Goal: Transaction & Acquisition: Book appointment/travel/reservation

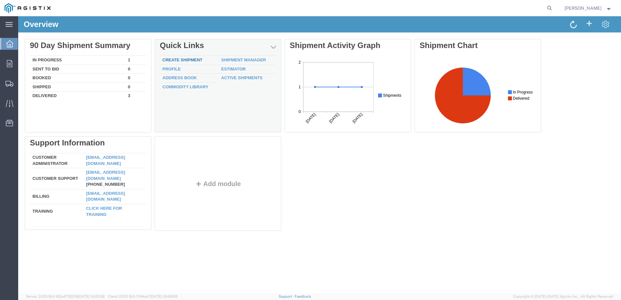
click at [182, 61] on link "Create Shipment" at bounding box center [182, 59] width 40 height 5
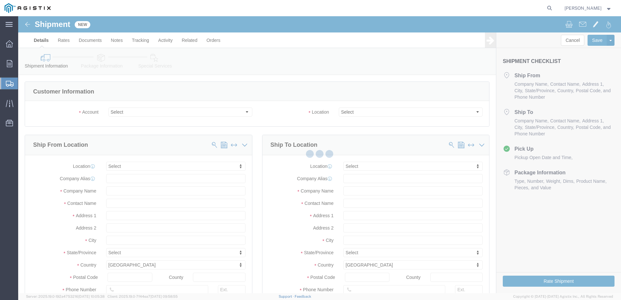
select select
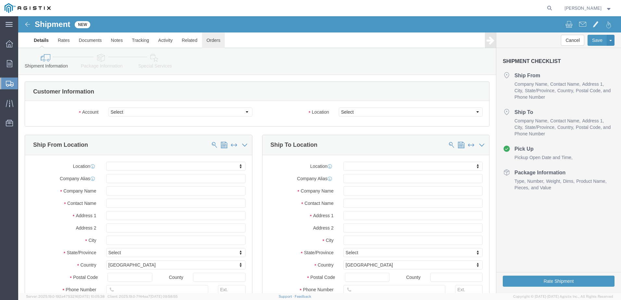
click link "Orders"
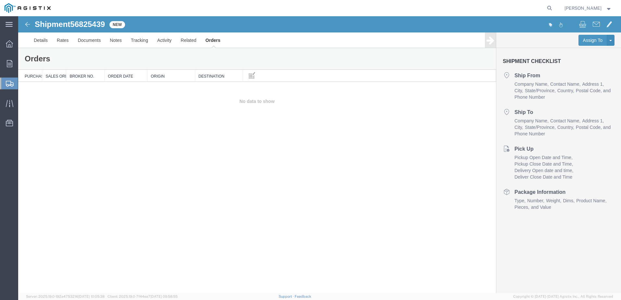
click at [120, 25] on span "New" at bounding box center [117, 24] width 16 height 7
click at [31, 26] on img at bounding box center [28, 24] width 8 height 8
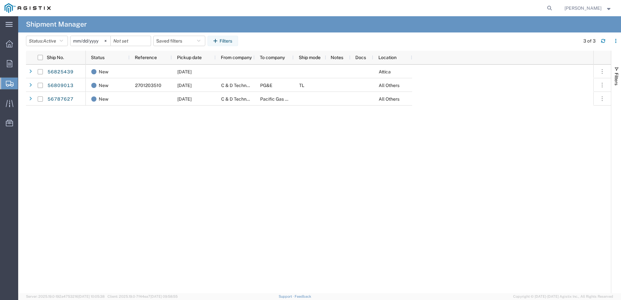
click at [190, 182] on div "New 09/15/2025 Attica New 2701203510 09/18/2025 C & D Technologies Inc PG&E TL …" at bounding box center [340, 179] width 508 height 229
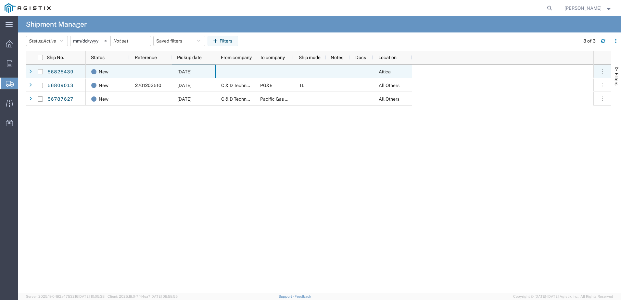
click at [192, 71] on span "09/15/2025" at bounding box center [184, 71] width 14 height 5
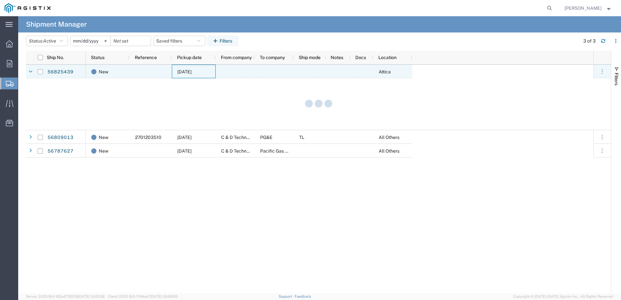
click at [192, 71] on span "09/15/2025" at bounding box center [184, 71] width 14 height 5
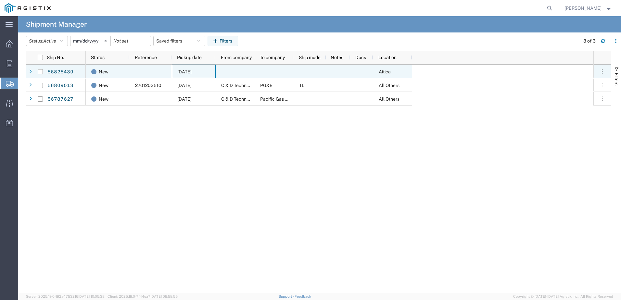
click at [192, 71] on span "09/15/2025" at bounding box center [184, 71] width 14 height 5
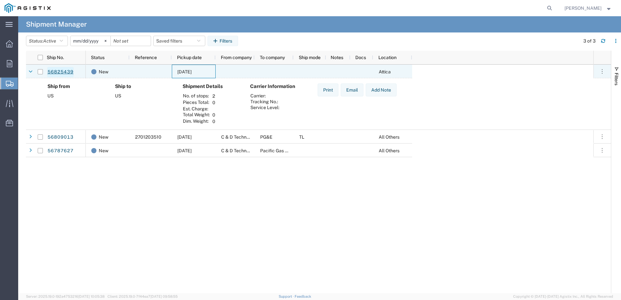
click at [60, 71] on link "56825439" at bounding box center [60, 72] width 27 height 10
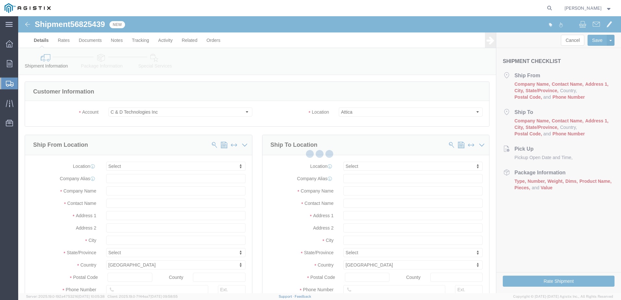
select select
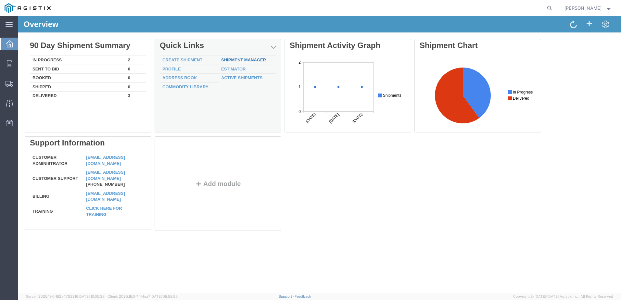
click at [248, 60] on link "Shipment Manager" at bounding box center [243, 59] width 45 height 5
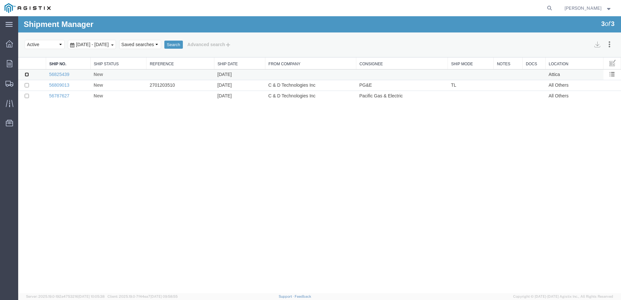
click at [27, 75] on input "checkbox" at bounding box center [27, 74] width 4 height 4
checkbox input "true"
click at [614, 73] on span at bounding box center [612, 74] width 6 height 6
click at [573, 143] on link "Cancel" at bounding box center [591, 143] width 56 height 10
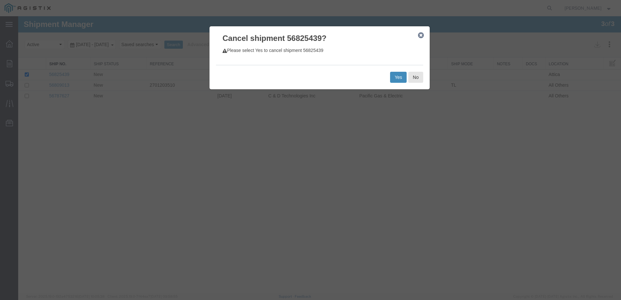
click at [400, 73] on button "Yes" at bounding box center [398, 77] width 17 height 11
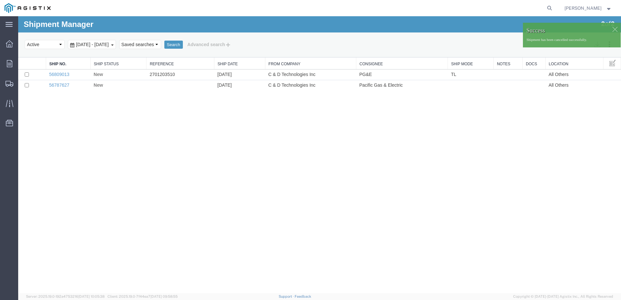
click at [134, 133] on div "Shipment Manager 2 of 2 Search Assign To Batch Processing Cancel Shipments Cons…" at bounding box center [319, 154] width 603 height 277
click at [26, 74] on input "checkbox" at bounding box center [27, 74] width 4 height 4
checkbox input "true"
click at [610, 72] on span at bounding box center [612, 74] width 6 height 6
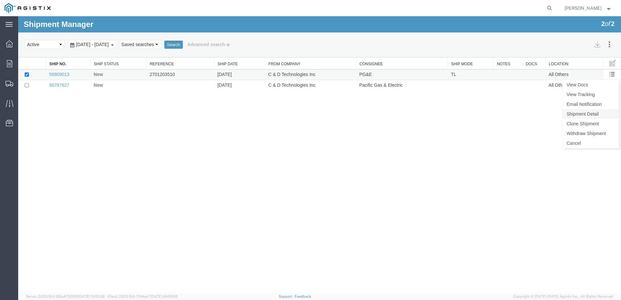
click at [579, 114] on link "Shipment Detail" at bounding box center [591, 114] width 56 height 10
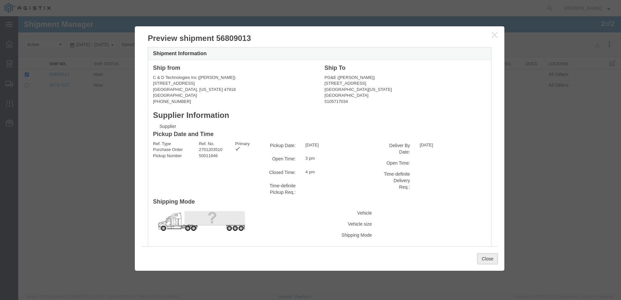
click at [486, 258] on button "Close" at bounding box center [487, 258] width 21 height 11
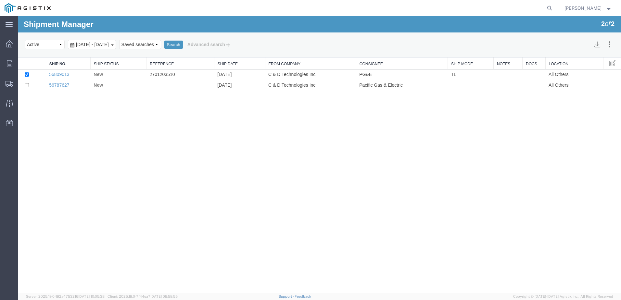
click at [29, 75] on td at bounding box center [32, 75] width 28 height 11
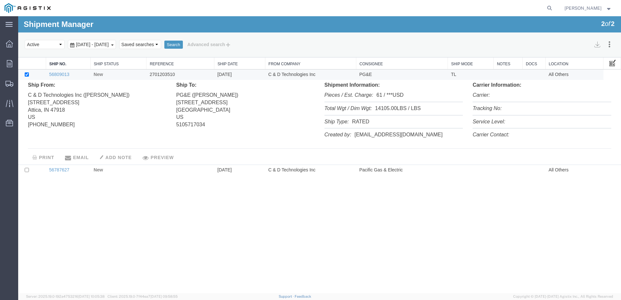
click at [609, 63] on button at bounding box center [613, 63] width 12 height 12
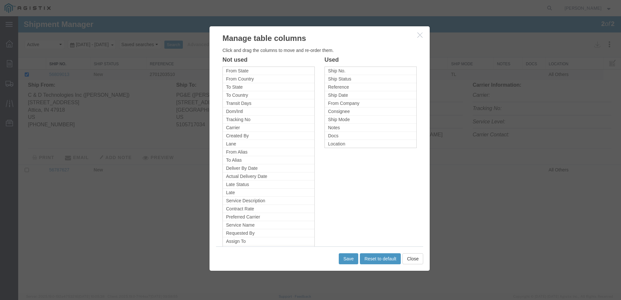
click at [422, 36] on icon "button" at bounding box center [419, 35] width 5 height 6
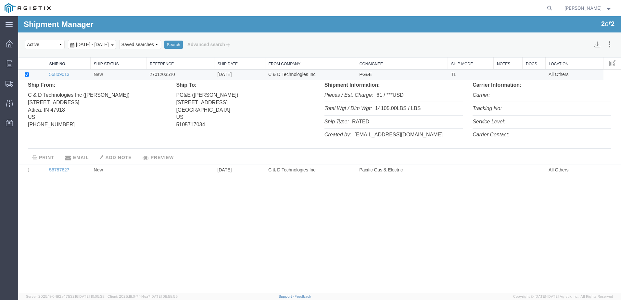
click at [458, 221] on div "Shipment Manager 2 of 2 Search Assign To Batch Processing Cancel Shipments Cons…" at bounding box center [319, 154] width 603 height 277
click at [55, 72] on link "56809013" at bounding box center [59, 74] width 20 height 5
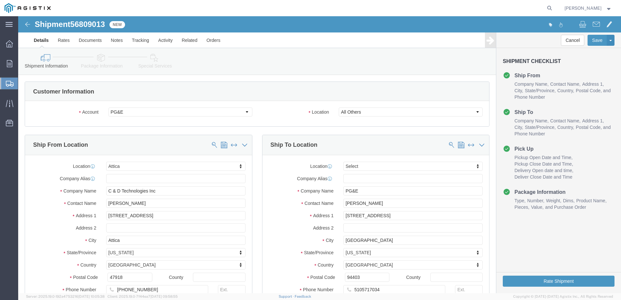
select select "58811"
select select
click button "Rate Shipment"
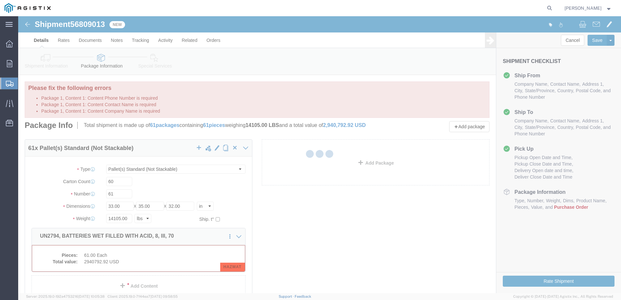
select select "PSNS"
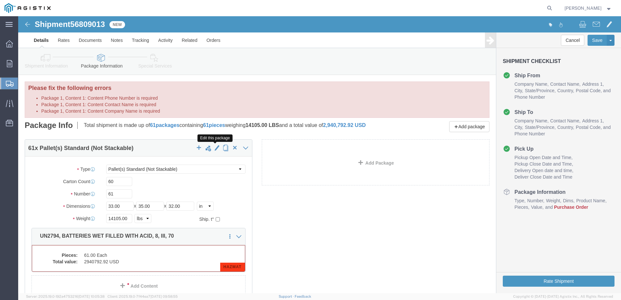
click span "button"
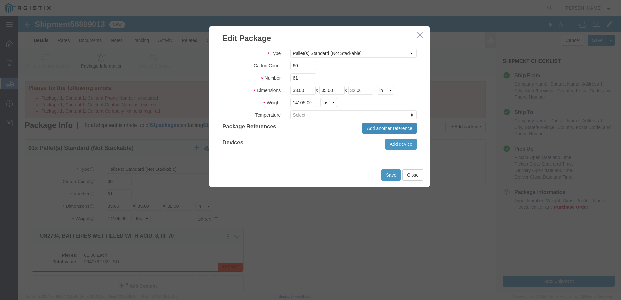
click button "Add another reference"
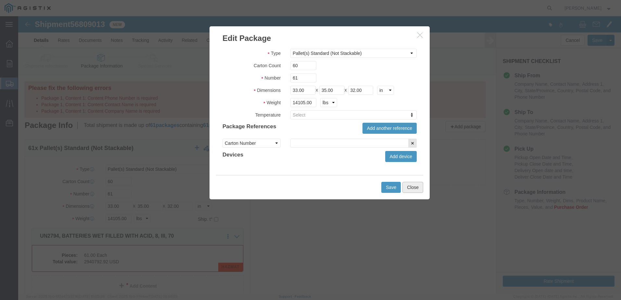
click button "Close"
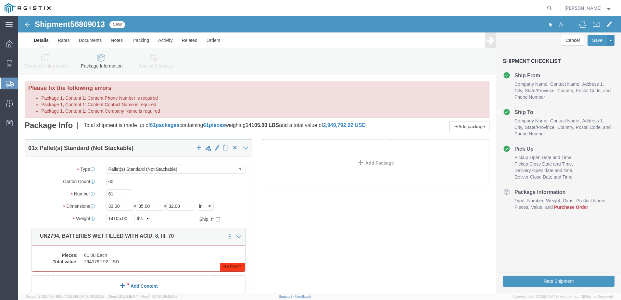
click link "Add Content"
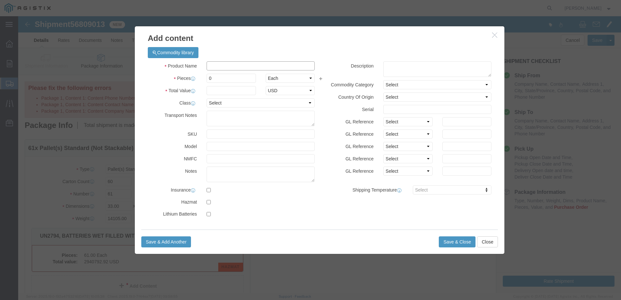
click input "text"
type input "UN2794, BATTERIES WET FILLED WITH ACID, 8, III, 70"
click textarea
click select "Select"
click div "Description Commodity Category Select Country Of Origin Select [GEOGRAPHIC_DATA…"
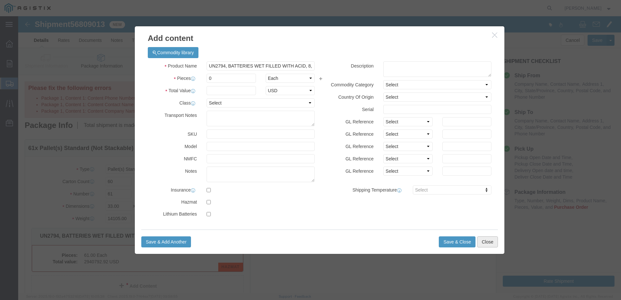
click button "Close"
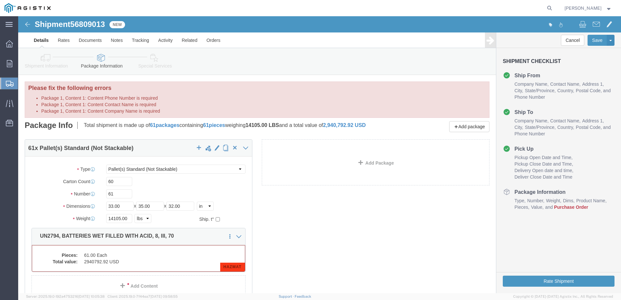
click div "61 x Pallet(s) Standard (Not Stackable) Package Type Select Bulk Bundle(s) Card…"
click span "button"
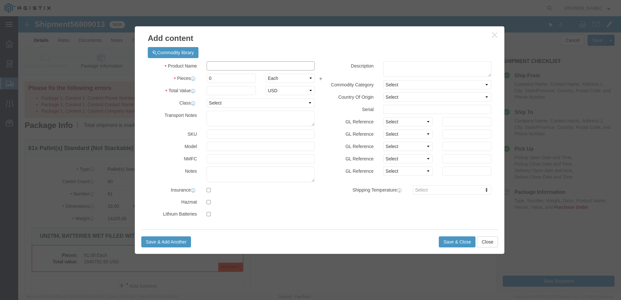
click input "text"
type input "UN2794, BATTERIES WET FILLED WITH ACID, 8, III, 70"
click input "0"
click div
click input "checkbox"
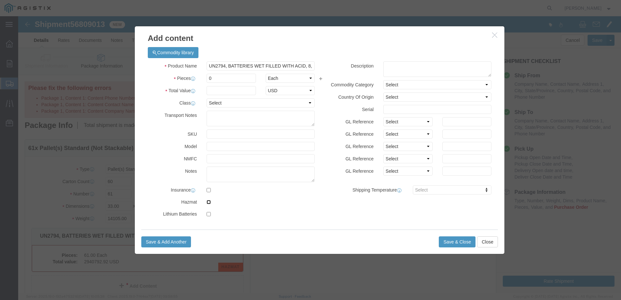
checkbox input "true"
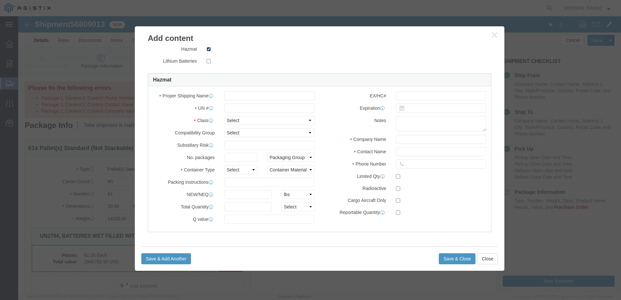
scroll to position [153, 0]
click button "button"
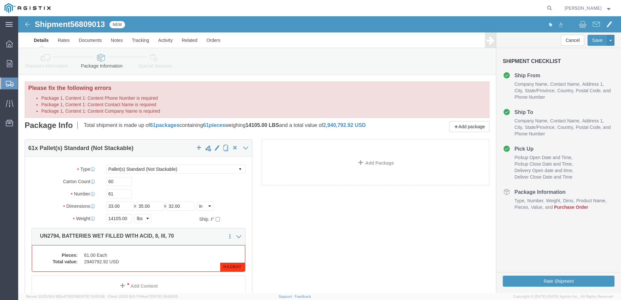
drag, startPoint x: 275, startPoint y: 209, endPoint x: 282, endPoint y: 208, distance: 6.6
click div "61 x Pallet(s) Standard (Not Stackable) Package Type Select Bulk Bundle(s) Card…"
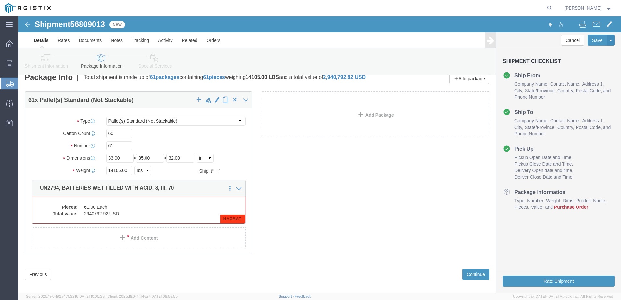
scroll to position [59, 0]
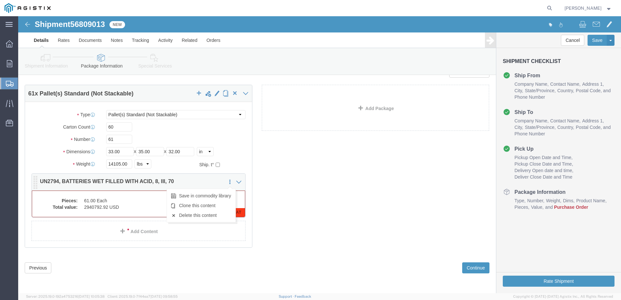
click icon
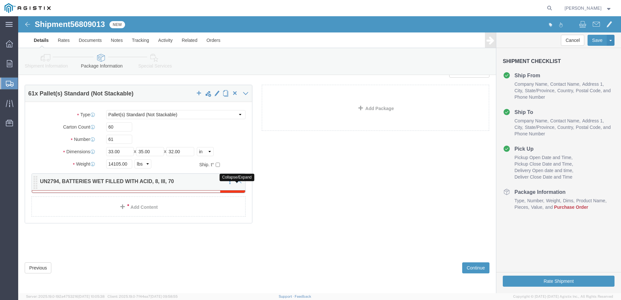
scroll to position [32, 0]
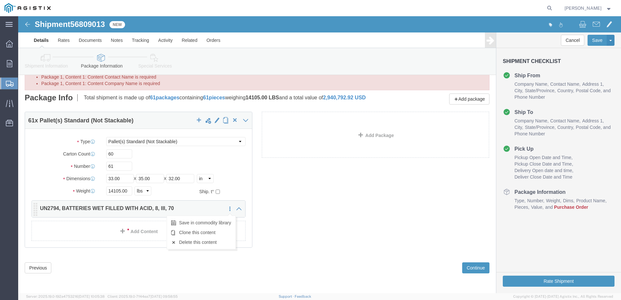
click link
click span "button"
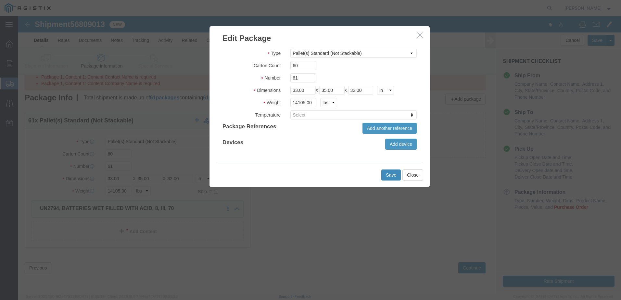
click button "Save"
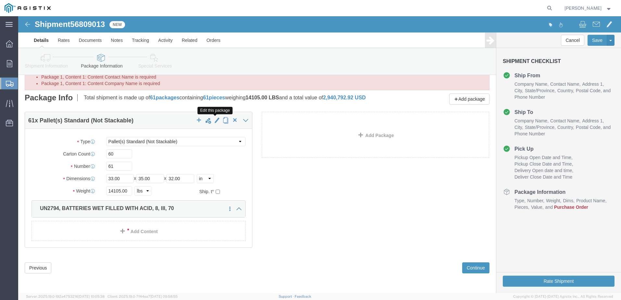
click span "button"
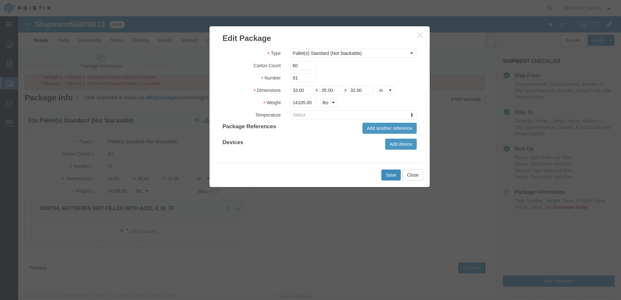
click button "Save"
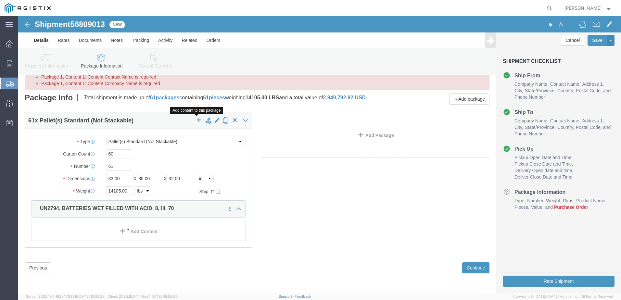
click span "button"
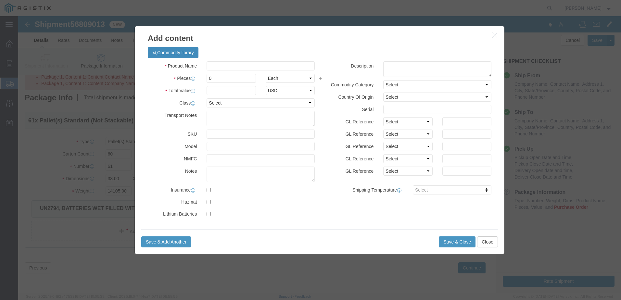
click button "Commodity library"
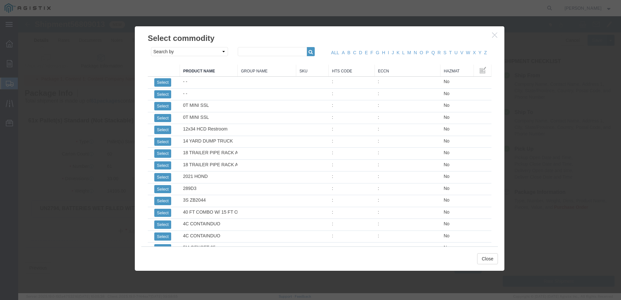
click icon "button"
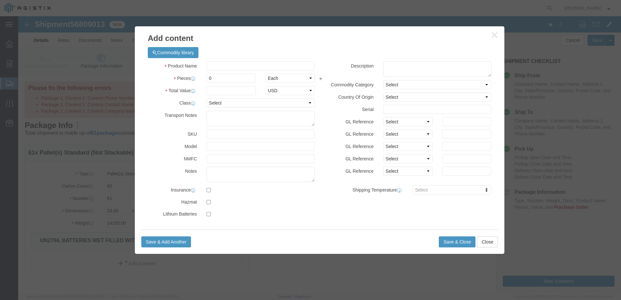
scroll to position [0, 0]
click icon "button"
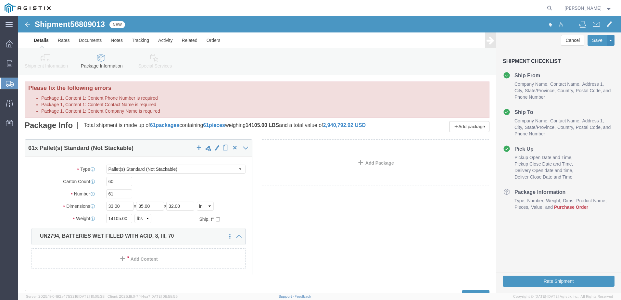
click h4 "Package Information"
drag, startPoint x: 524, startPoint y: 175, endPoint x: 503, endPoint y: 153, distance: 29.6
click span "Delivery Open date and time"
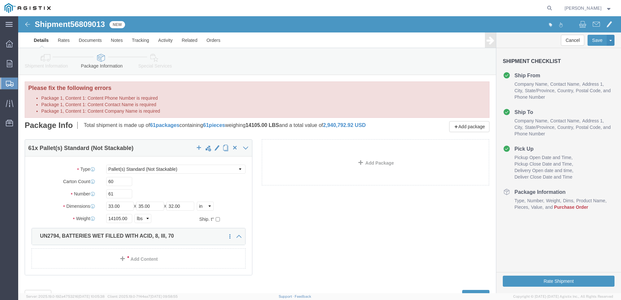
click h4 "Pick Up"
click button "Cancel"
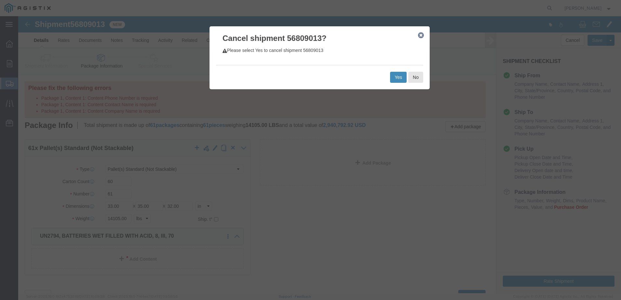
click button "Yes"
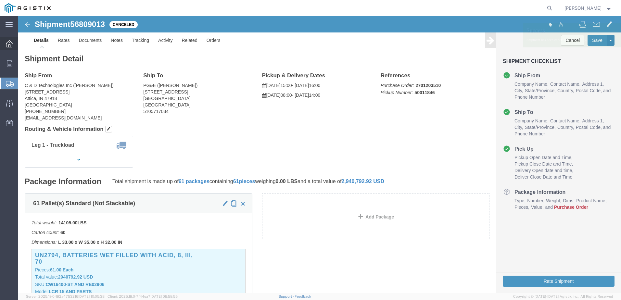
click at [11, 42] on icon at bounding box center [9, 43] width 7 height 7
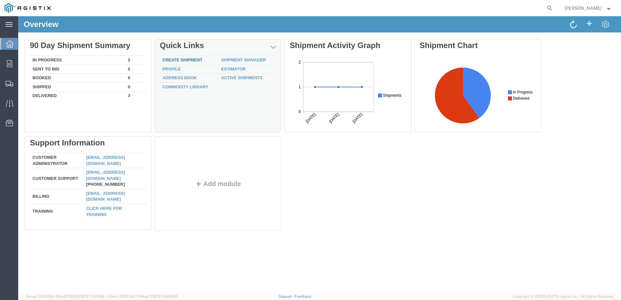
click at [173, 58] on link "Create Shipment" at bounding box center [182, 59] width 40 height 5
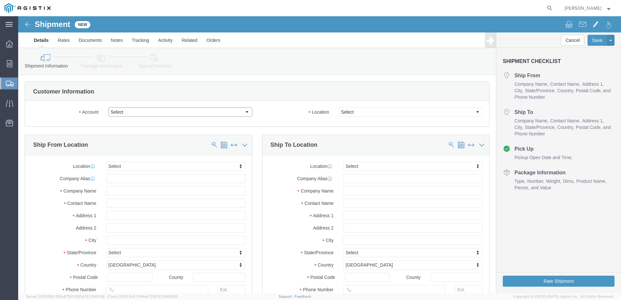
click select "Select C & D Technologies Inc PG&E"
select select "9596"
click select "Select C & D Technologies Inc PG&E"
select select "PURCHORD"
select select
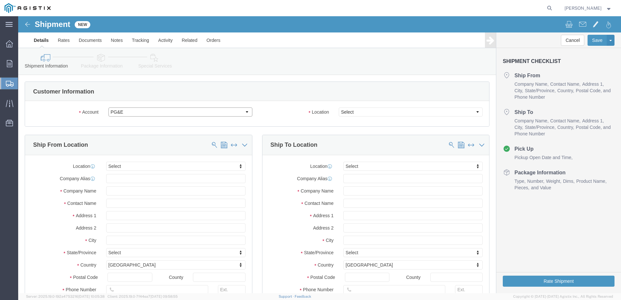
select select
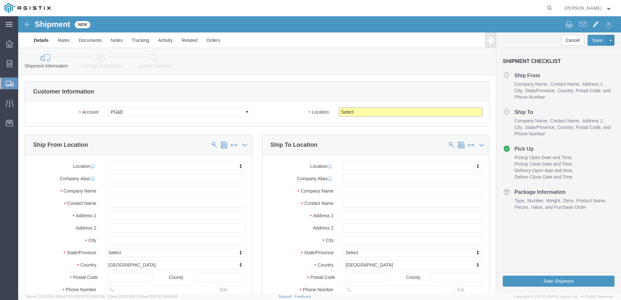
click select "Select All Others [GEOGRAPHIC_DATA] [GEOGRAPHIC_DATA] [GEOGRAPHIC_DATA] [GEOGRA…"
select select "23082"
click select "Select All Others [GEOGRAPHIC_DATA] [GEOGRAPHIC_DATA] [GEOGRAPHIC_DATA] [GEOGRA…"
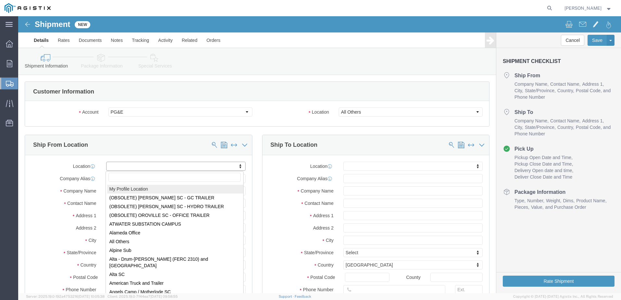
select select "MYPROFILE"
type input "C & D Technologies Inc"
type input "[PERSON_NAME]"
type input "[STREET_ADDRESS]"
type input "Attica"
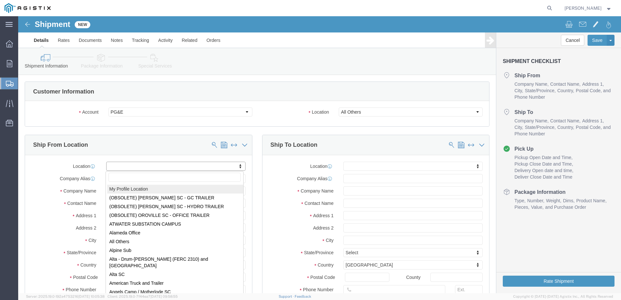
type input "47918"
type input "[PHONE_NUMBER]"
type input "[EMAIL_ADDRESS][DOMAIN_NAME]"
checkbox input "true"
select select "IN"
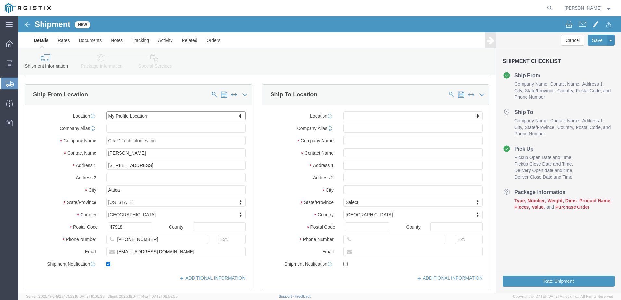
scroll to position [46, 0]
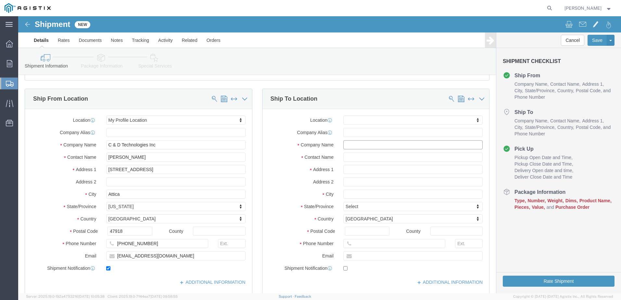
click input "text"
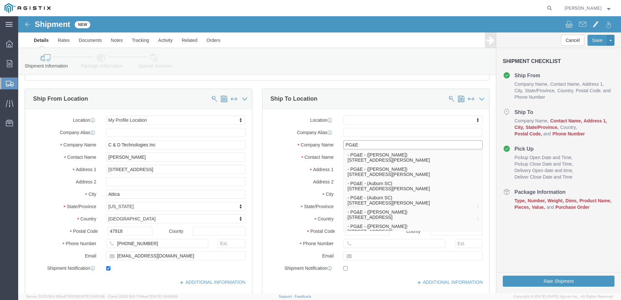
type input "PG&E"
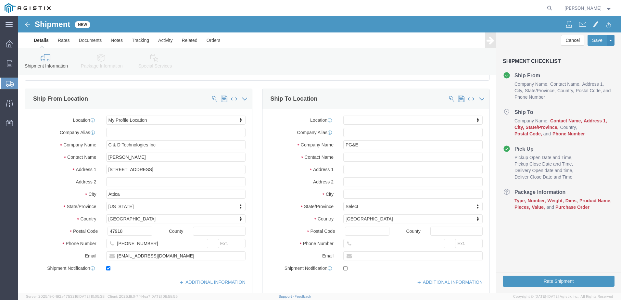
click div "Ship To Location Location My Profile Location (OBSOLETE) [GEOGRAPHIC_DATA] SC -…"
click input "text"
type input "[PERSON_NAME]"
click input "text"
type input "[STREET_ADDRESS]"
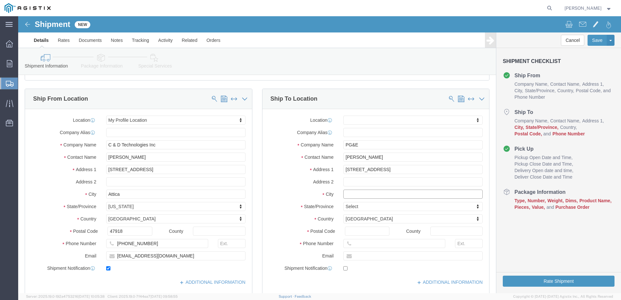
select select
click input "text"
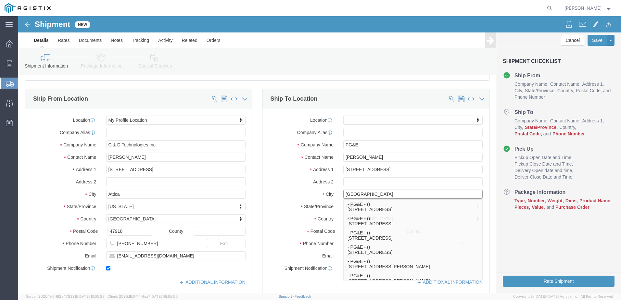
type input "[GEOGRAPHIC_DATA]"
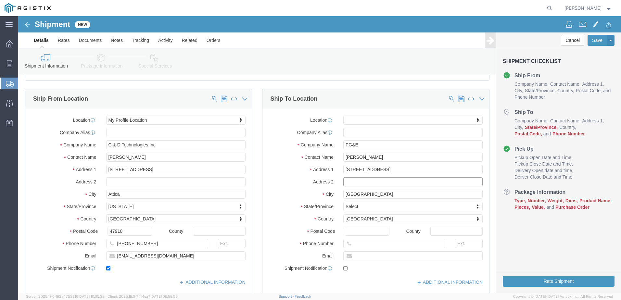
click input "text"
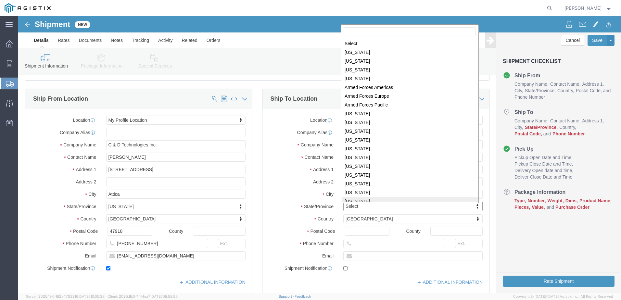
scroll to position [1, 0]
select select
select select "CA"
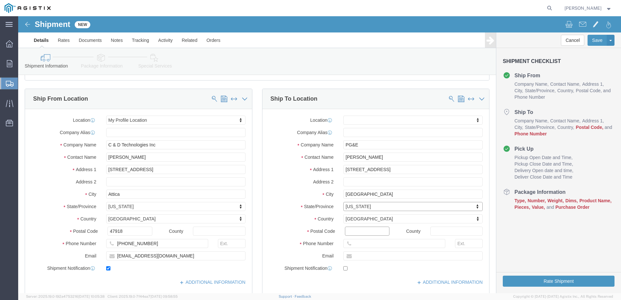
click input "Postal Code"
type input "94609"
select select
click input "text"
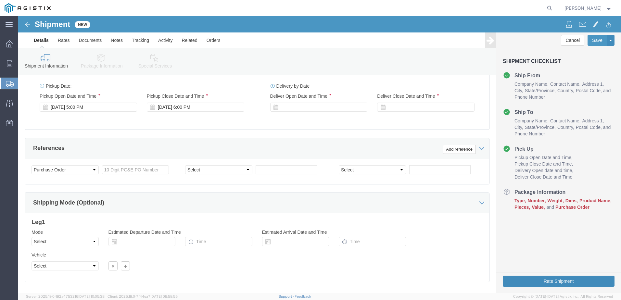
scroll to position [297, 0]
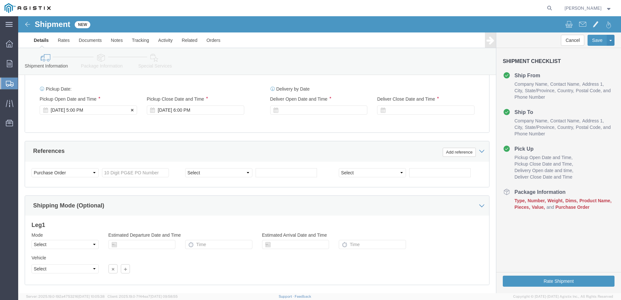
type input "5105717034"
click icon
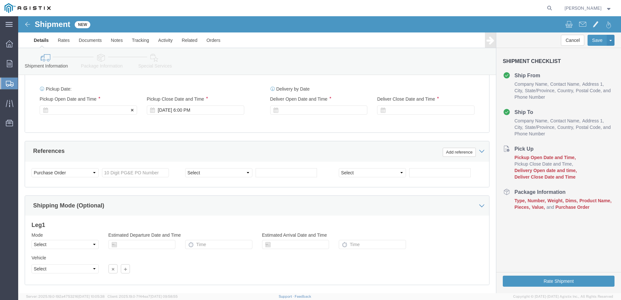
click icon
click div
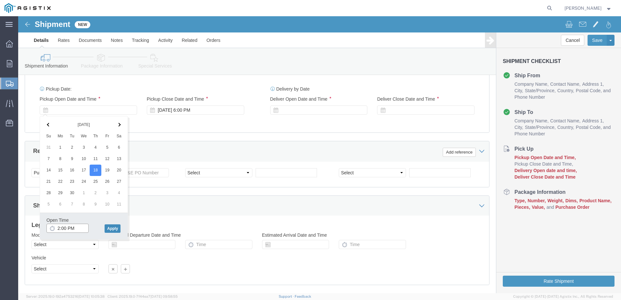
type input "2:00 PM"
click button "Apply"
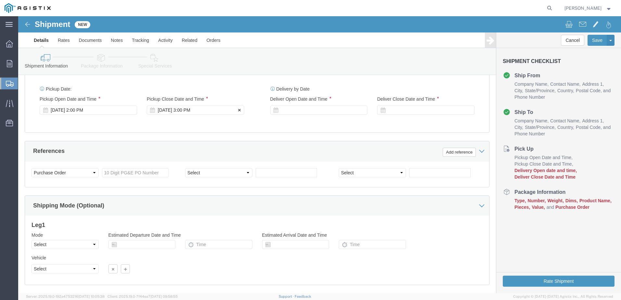
click div "[DATE] 3:00 PM"
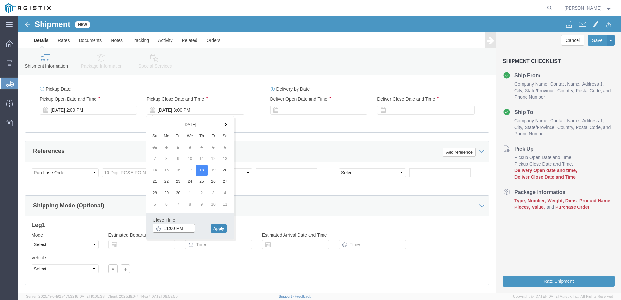
type input "11:00 PM"
click button "Apply"
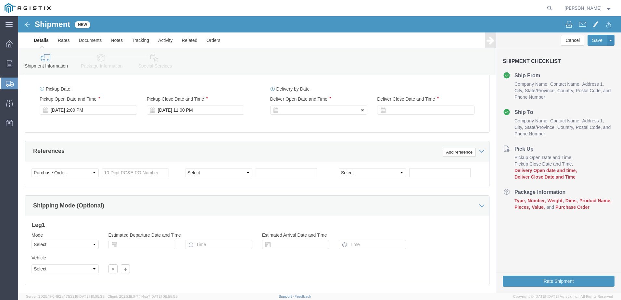
click div
click input "12:00 AM"
type input "9:00 AM"
click button "Apply"
click icon
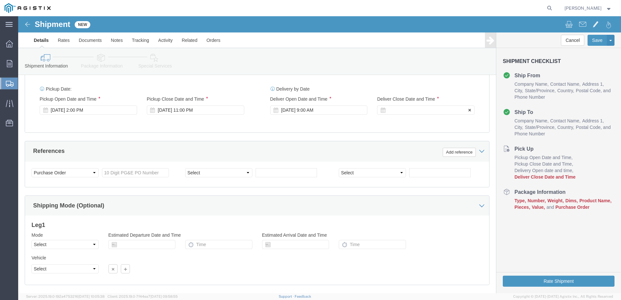
click icon
click div
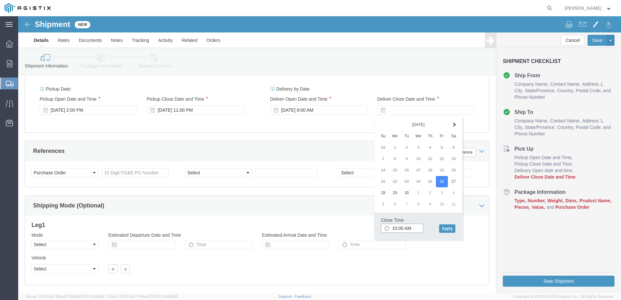
drag, startPoint x: 395, startPoint y: 211, endPoint x: 371, endPoint y: 211, distance: 24.0
click div "10:00 AM"
type input "2PM"
click button "Apply"
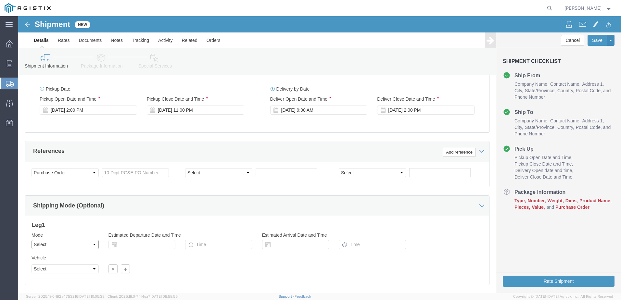
click select "Select Air Less than Truckload Multi-Leg Ocean Freight Rail Small Parcel Truckl…"
select select "TL"
click select "Select Air Less than Truckload Multi-Leg Ocean Freight Rail Small Parcel Truckl…"
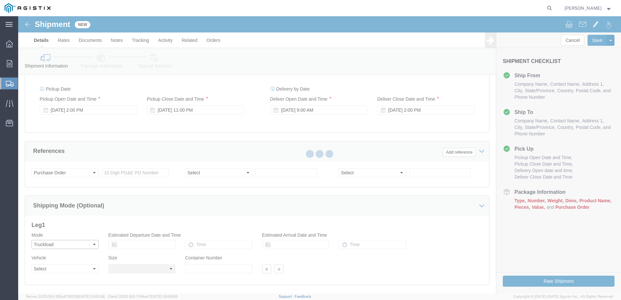
select select
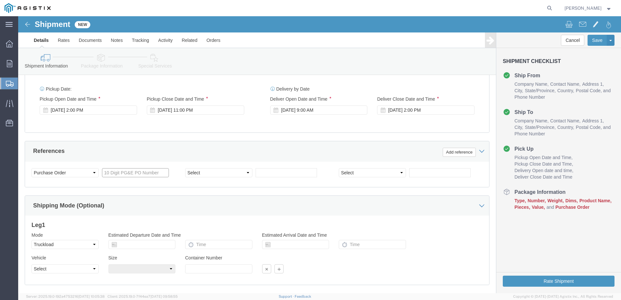
click input "text"
type input "2701203510"
drag, startPoint x: 234, startPoint y: 171, endPoint x: 261, endPoint y: 175, distance: 27.3
click div "Customer Information Account Select C & D Technologies Inc PG&E Location Select…"
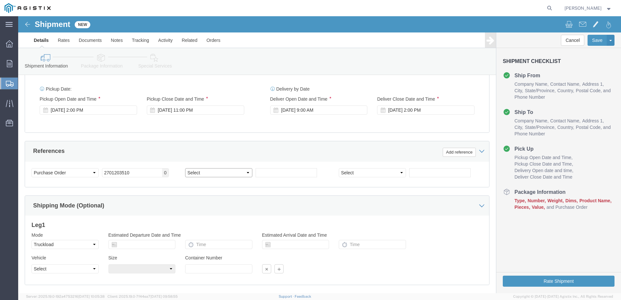
click select "Select Account Type Activity ID Airline Appointment Number ASN Batch Request # …"
select select "PICKUPNUM"
click select "Select Account Type Activity ID Airline Appointment Number ASN Batch Request # …"
click input "text"
type input "50011846"
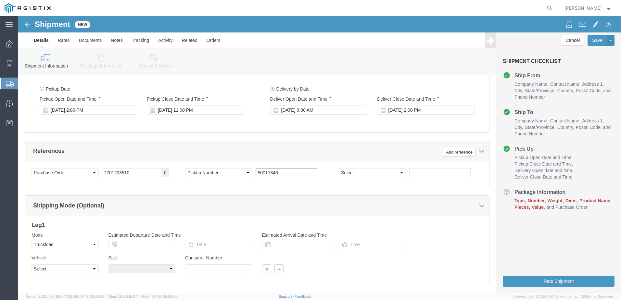
scroll to position [334, 0]
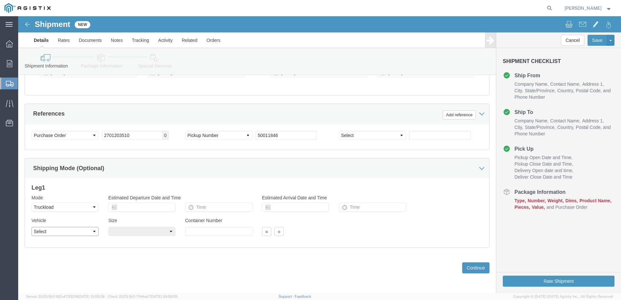
click select "Select 1-Ton (PSS) 10 Wheel 10 Yard Dump Truck 20 Yard Dump Truck Bobtail Botto…"
select select "STDV"
click select "Select 1-Ton (PSS) 10 Wheel 10 Yard Dump Truck 20 Yard Dump Truck Bobtail Botto…"
click select "Select 53 Feet 20 Feet 35 Feet 48 Feet"
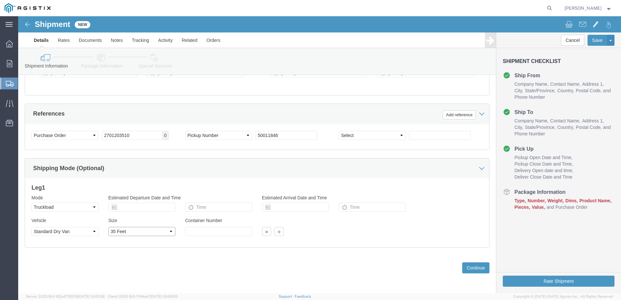
click select "Select 53 Feet 20 Feet 35 Feet 48 Feet"
select select "48FT"
click select "Select 53 Feet 20 Feet 35 Feet 48 Feet"
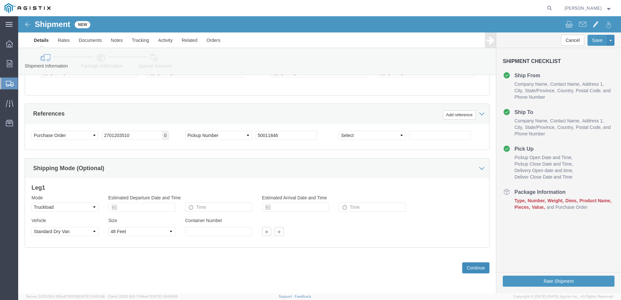
click button "Continue"
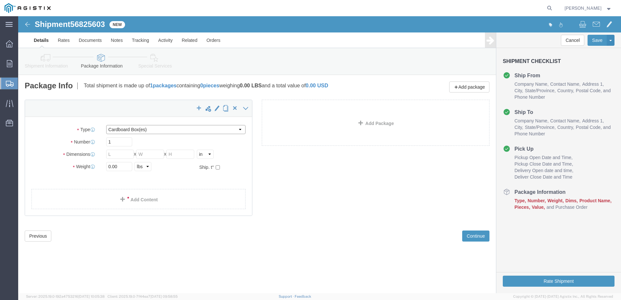
click select "Select Bulk Bundle(s) Cardboard Box(es) Carton(s) Crate(s) Drum(s) (Fiberboard)…"
select select "PSNS"
click select "Select Bulk Bundle(s) Cardboard Box(es) Carton(s) Crate(s) Drum(s) (Fiberboard)…"
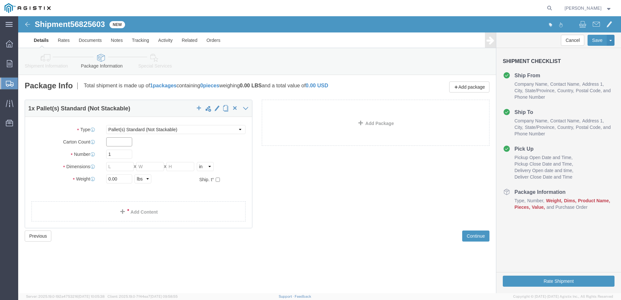
click input "text"
type input "60"
drag, startPoint x: 102, startPoint y: 139, endPoint x: 83, endPoint y: 139, distance: 18.5
click div "1"
drag, startPoint x: 99, startPoint y: 139, endPoint x: 85, endPoint y: 138, distance: 13.6
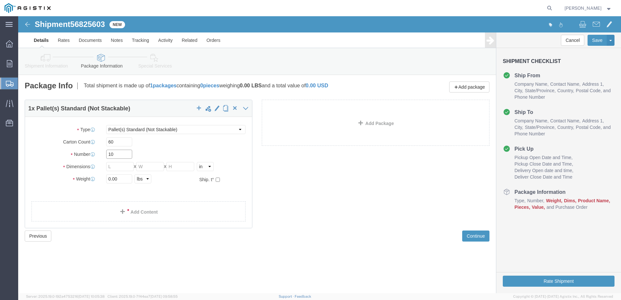
click div "10"
type input "11"
click input "text"
type input "33"
type input "35"
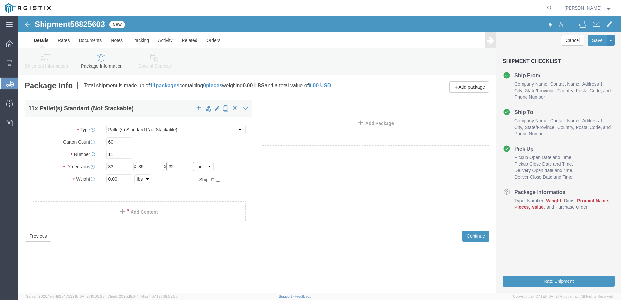
type input "32"
drag, startPoint x: 100, startPoint y: 163, endPoint x: 64, endPoint y: 159, distance: 36.3
click div "0.00 Select kgs lbs"
type input "14105"
click div "Shipment 56825603 New Details Rates Documents Notes Tracking Activity Related O…"
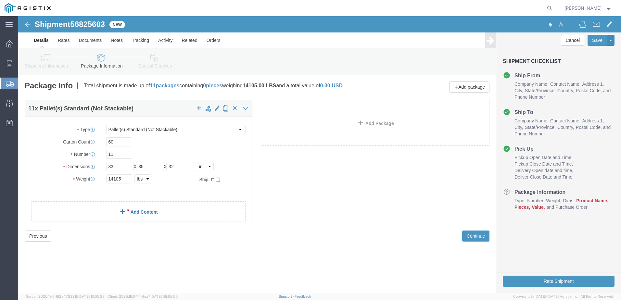
click link "Add Content"
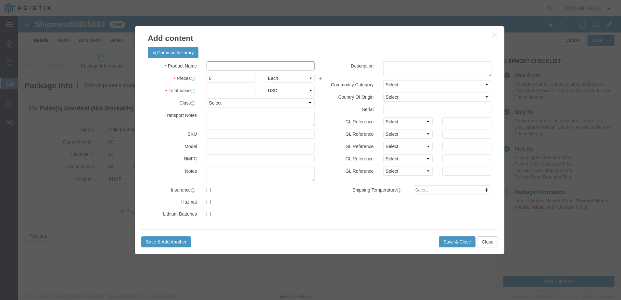
click input "text"
type input "UN2794, BATTERIES WET FILLED WITH ACID, 8, III, 70"
type input "USD"
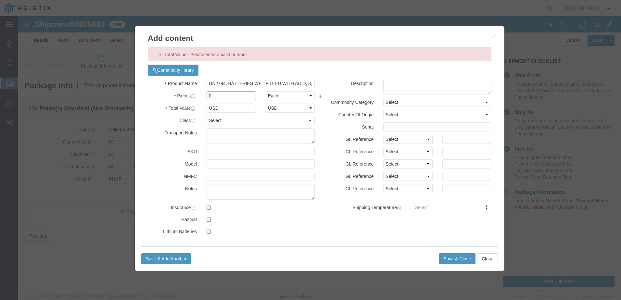
drag, startPoint x: 213, startPoint y: 77, endPoint x: 182, endPoint y: 80, distance: 31.9
click div "Pieces 0 Select Bag Barrels 100Board Feet Bottle Box Blister Pack Carats Can Ca…"
type input "61"
drag, startPoint x: 291, startPoint y: 131, endPoint x: 283, endPoint y: 131, distance: 8.5
click div "Product Name UN2794, BATTERIES WET FILLED WITH ACID, 8, III, 70 Pieces 61 Selec…"
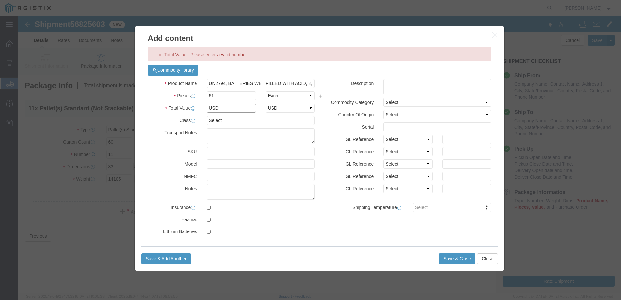
click input "USD"
click select "Select ADP AED AFN ALL AMD AOA ARS ATS AUD AWG AZN BAM BBD BDT BGL BGN BHD BIF …"
click input "USD"
click label "Class"
click select "Select 50 55 60 65 70 85 92.5 100 125 175 250 300 400"
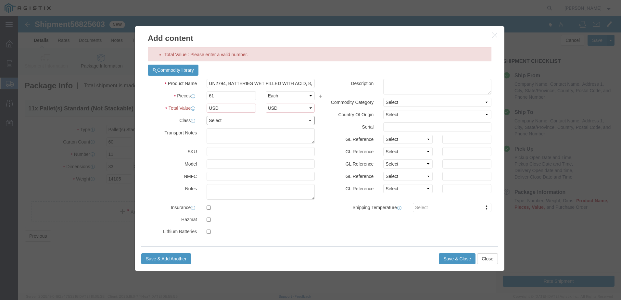
select select "70"
click select "Select 50 55 60 65 70 85 92.5 100 125 175 250 300 400"
click input "text"
type input "CW16400-ST"
click input "text"
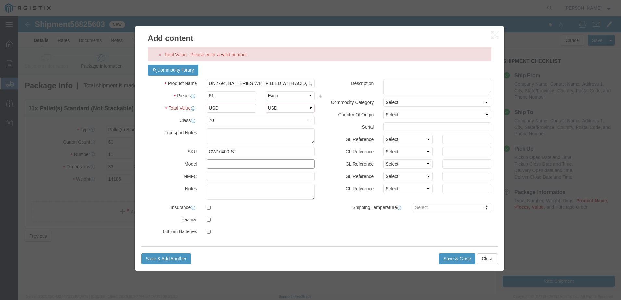
type input "K"
type input "LCR 15"
click input "text"
type input "060680-01"
click input "checkbox"
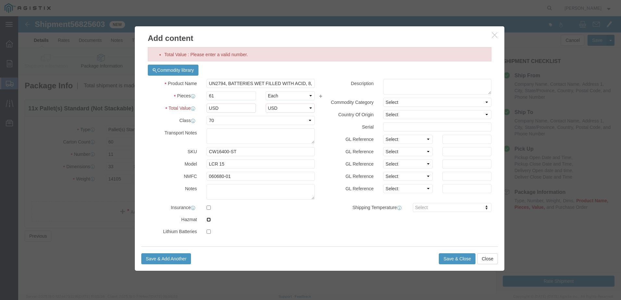
checkbox input "true"
drag, startPoint x: 489, startPoint y: 74, endPoint x: 486, endPoint y: 80, distance: 6.2
click div "Add content Total Value : Please enter a valid number. Commodity library Produc…"
click div "Product Name UN2794, BATTERIES WET FILLED WITH ACID, 8, III, 70 Pieces 61 Selec…"
click input "USD"
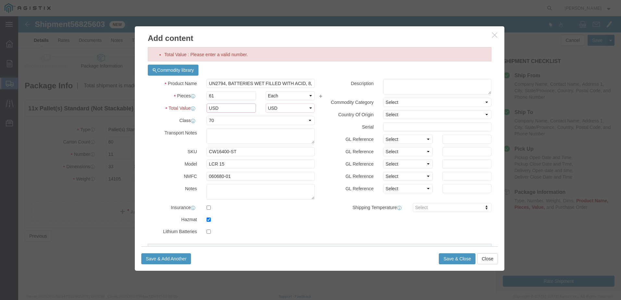
drag, startPoint x: 208, startPoint y: 93, endPoint x: 183, endPoint y: 93, distance: 24.4
click div "USD"
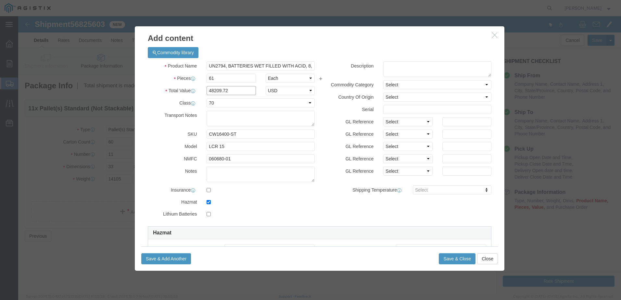
type input "48209.72"
click div "SKU CW16400-ST"
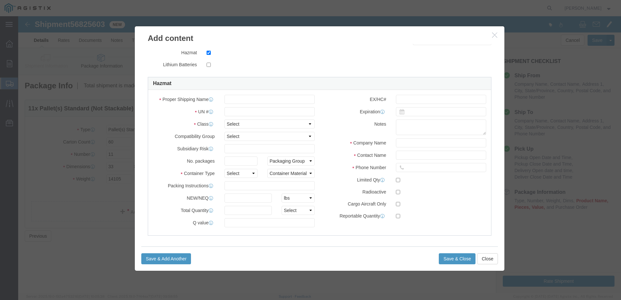
scroll to position [150, 0]
click input "text"
type input "BATTERIES WET FILLED WITH ACID"
click input "text"
type input "2794"
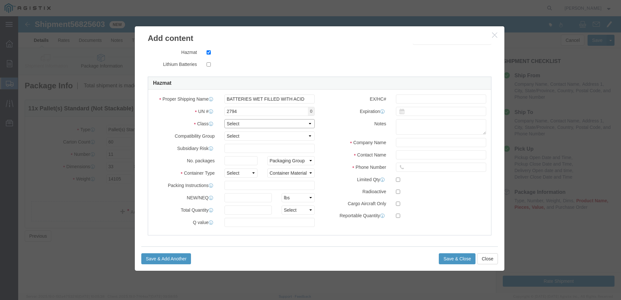
click select "Select 1 Explosive 1.1 Explosive 1.2 Explosive 1.3 Explosive 1.4 Explosive 1.5 …"
select select "8 Corrosive"
click select "Select 1 Explosive 1.1 Explosive 1.2 Explosive 1.3 Explosive 1.4 Explosive 1.5 …"
click input "text"
type input "60"
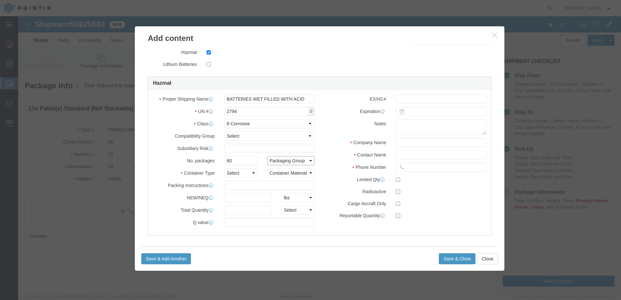
click select "Packaging Group I II III"
select select "III"
click select "Packaging Group I II III"
click select "Select 1 - Drums 2 - Reserved 3 - Jerricans 4 - Boxes 5 - Bags 6 - Composite Pa…"
select select "BOXES"
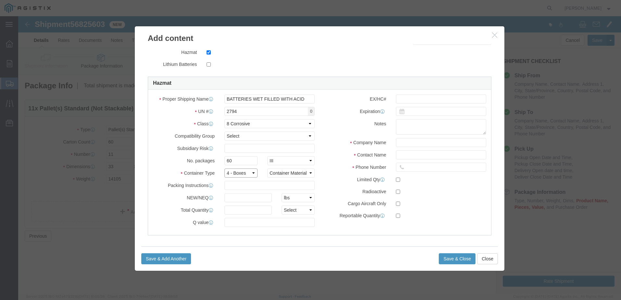
click select "Select 1 - Drums 2 - Reserved 3 - Jerricans 4 - Boxes 5 - Bags 6 - Composite Pa…"
click select "Container Material A - Steel (all types and surface treatments) B - Aluminum C …"
select select "PAPER_MULTI"
click select "Container Material A - Steel (all types and surface treatments) B - Aluminum C …"
click input "text"
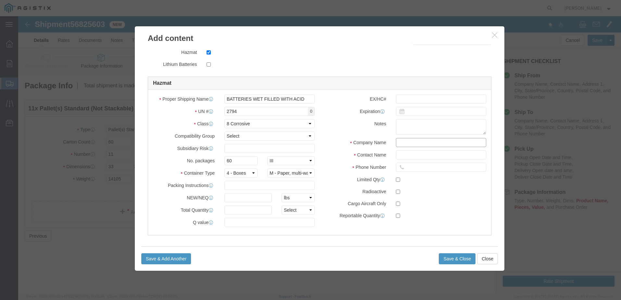
type input "CHEMTREC"
select select "US"
type input "CHEMTREC"
type input "8004249300"
click div "Total Value : Please enter a valid number. Commodity library Product Name UN279…"
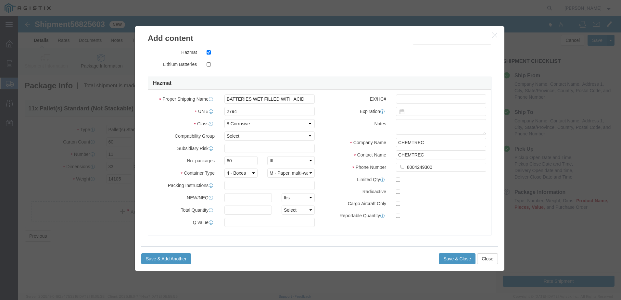
scroll to position [153, 0]
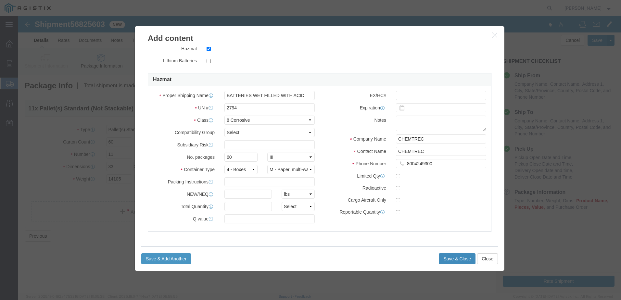
click button "Save & Close"
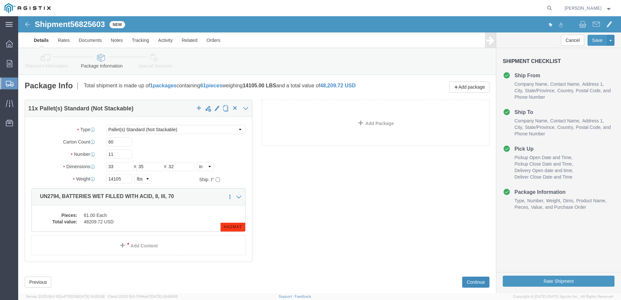
click button "Continue"
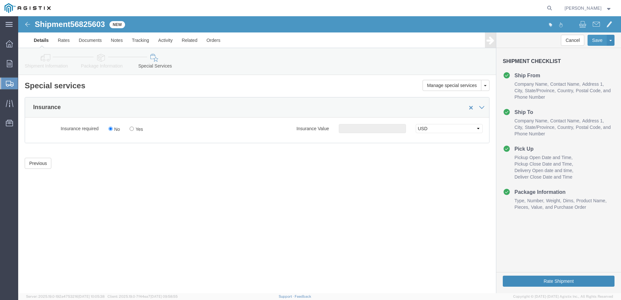
click button "Rate Shipment"
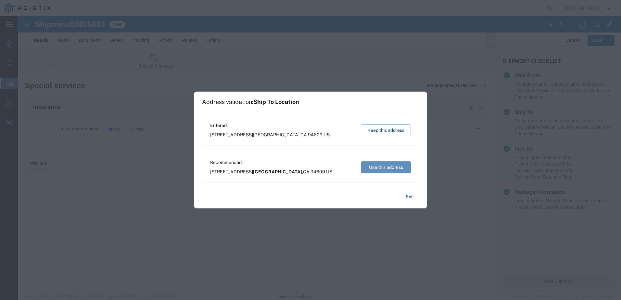
click at [379, 169] on button "Use this address" at bounding box center [386, 167] width 50 height 12
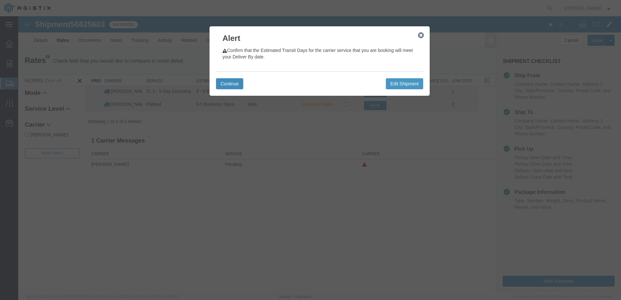
click at [234, 81] on button "Continue" at bounding box center [229, 83] width 27 height 11
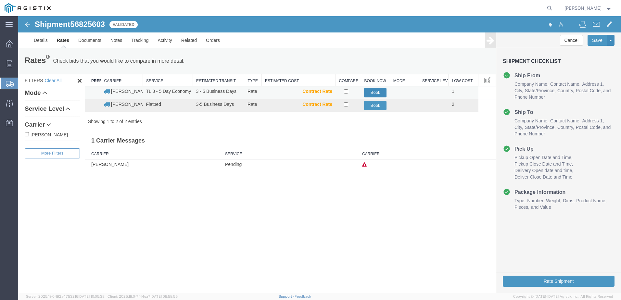
click at [375, 89] on button "Book" at bounding box center [375, 92] width 22 height 9
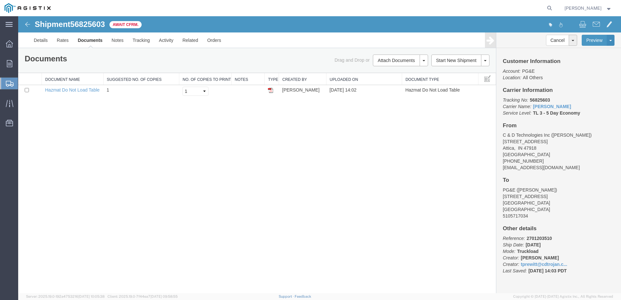
drag, startPoint x: 186, startPoint y: 119, endPoint x: 203, endPoint y: 117, distance: 17.3
click at [186, 119] on div "Shipment 56825603 1 of 1 Await Cfrm. Details Rates Documents Notes Tracking Act…" at bounding box center [319, 154] width 603 height 277
click at [283, 120] on div "Shipment 56825603 1 of 1 Await Cfrm. Details Rates Documents Notes Tracking Act…" at bounding box center [319, 154] width 603 height 277
